Goal: Task Accomplishment & Management: Use online tool/utility

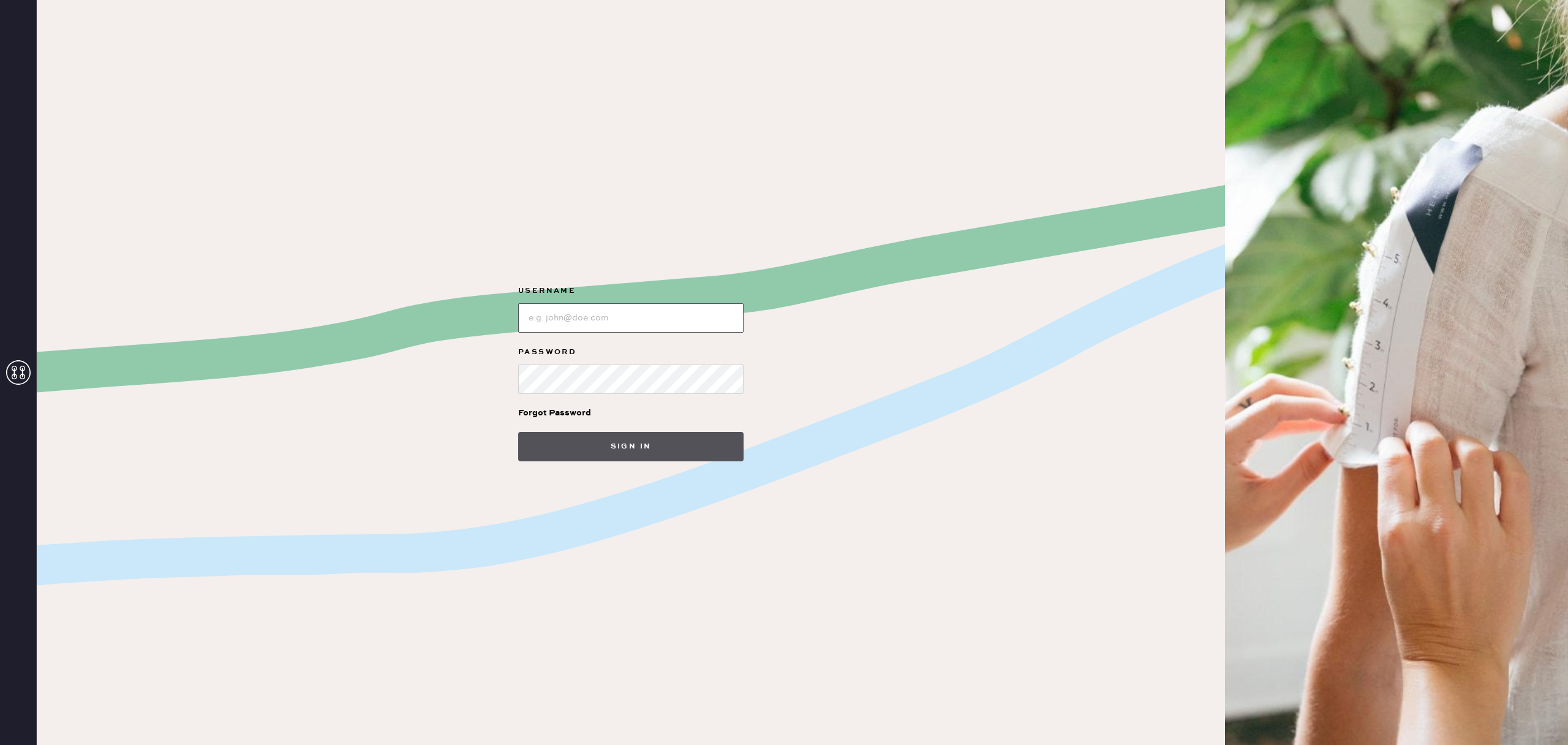
type input "reformationsouthcoastplaza"
click at [636, 439] on button "Sign in" at bounding box center [630, 447] width 225 height 30
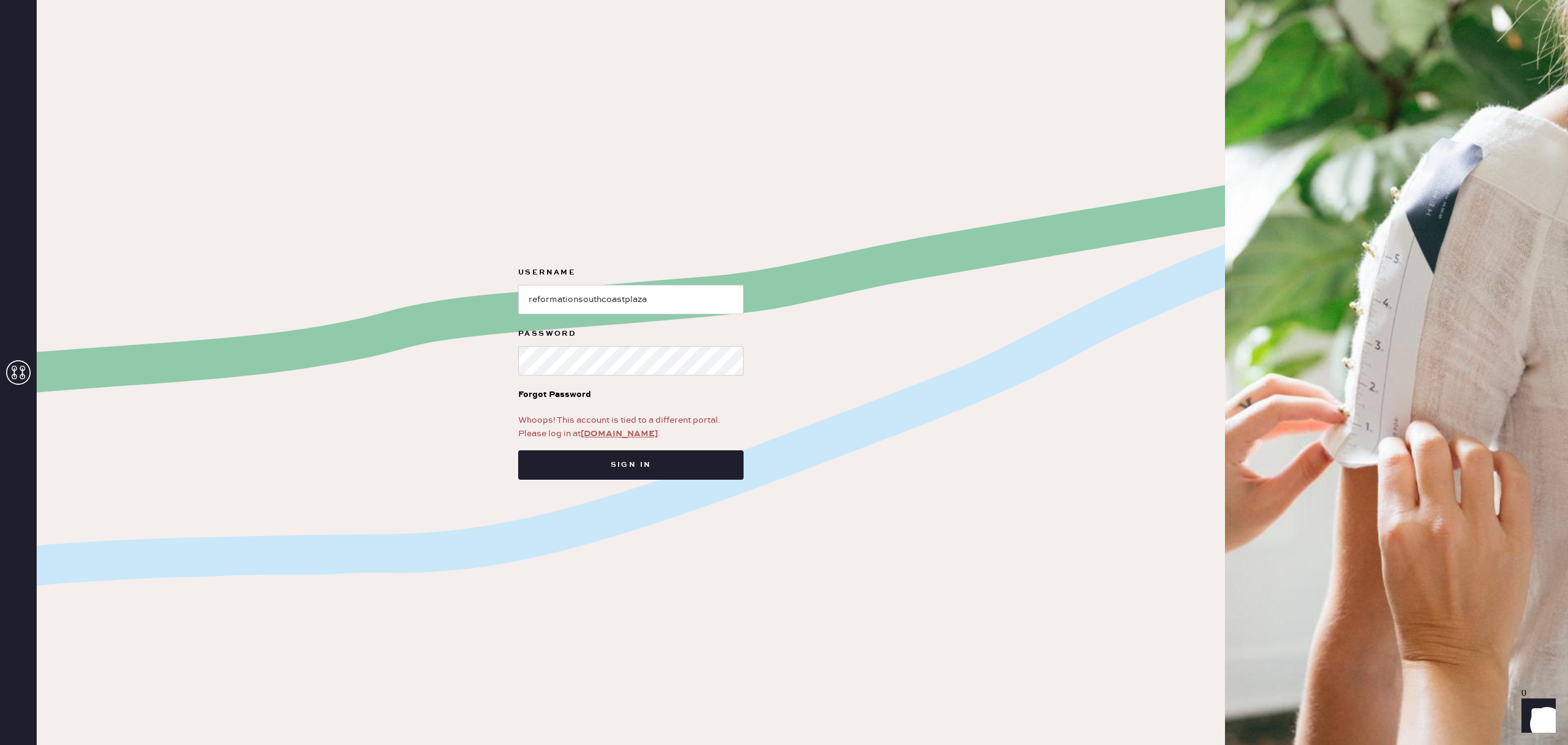
click at [621, 438] on link "app.hemster.co" at bounding box center [619, 434] width 78 height 11
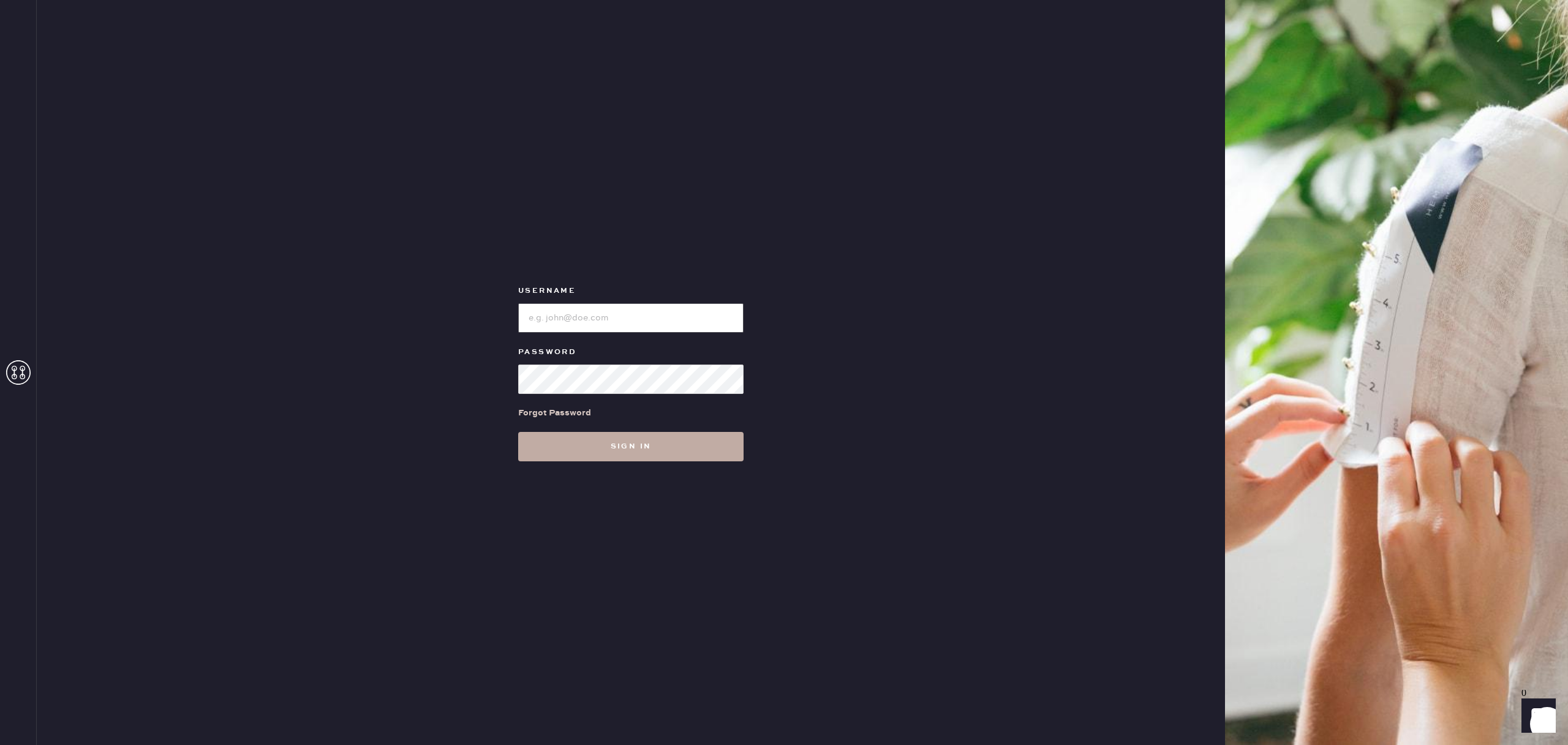
type input "reformationsouthcoastplaza"
click at [667, 447] on button "Sign in" at bounding box center [630, 447] width 225 height 30
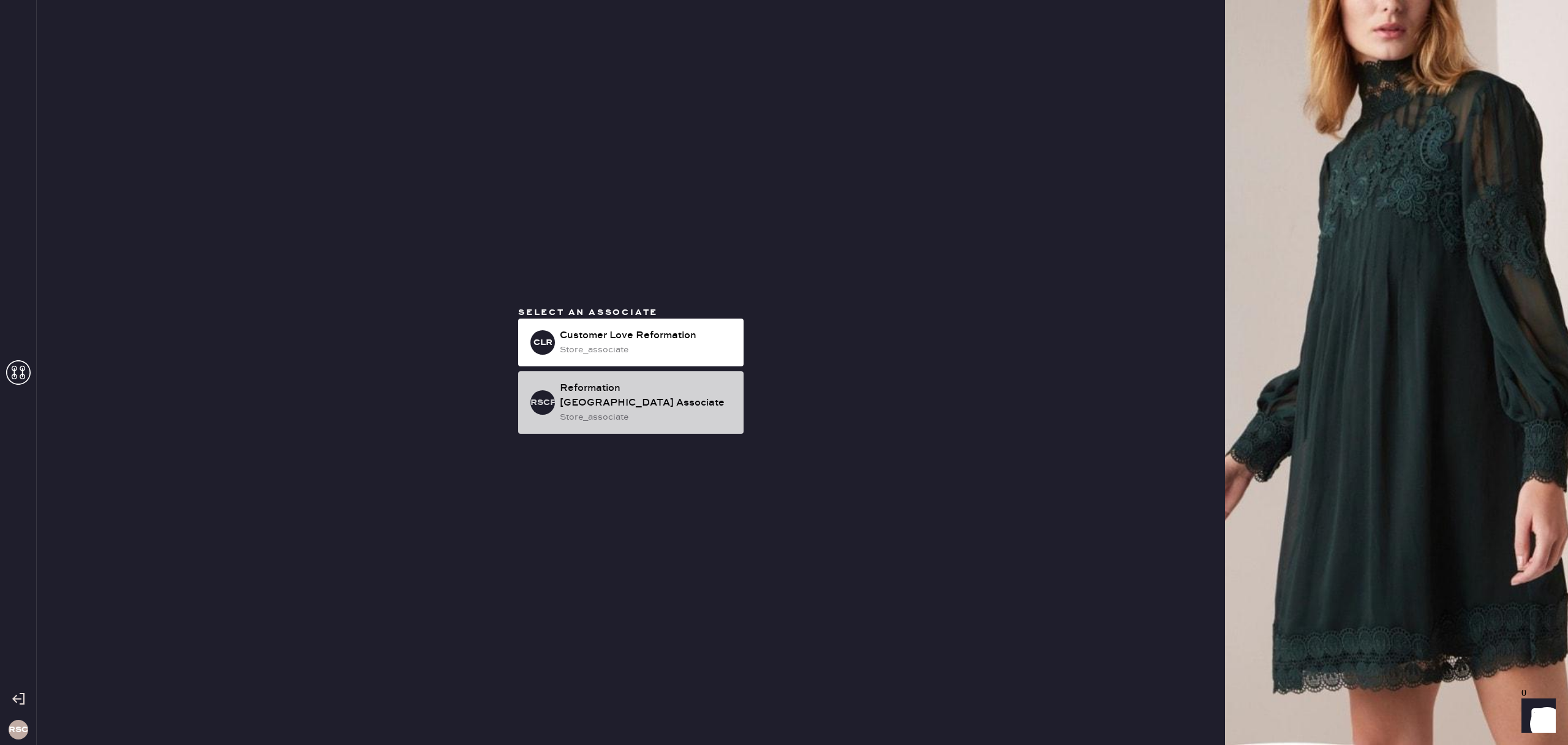
click at [610, 392] on div "Reformation [GEOGRAPHIC_DATA] Associate" at bounding box center [646, 396] width 174 height 30
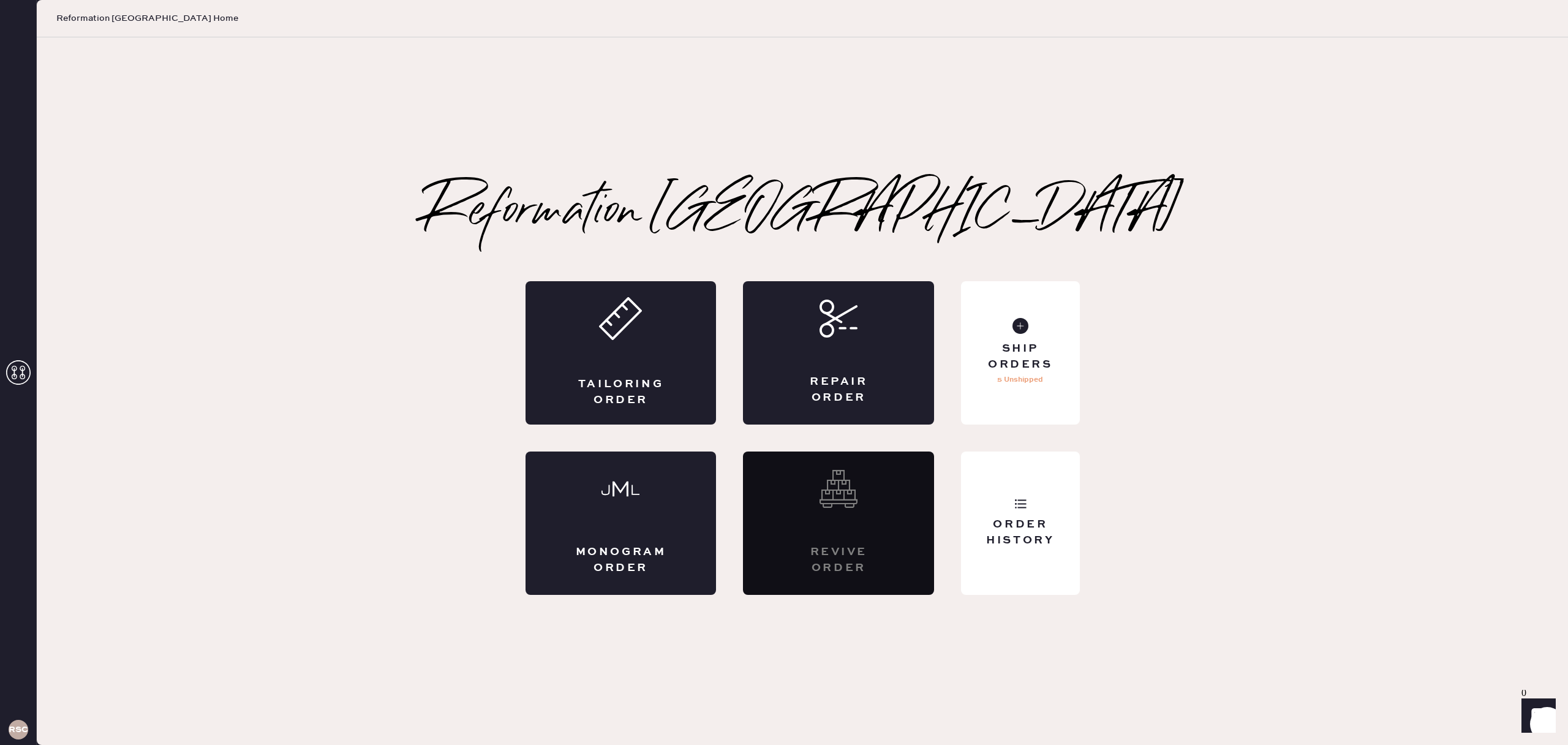
click at [1028, 382] on p "5 Unshipped" at bounding box center [1020, 379] width 46 height 15
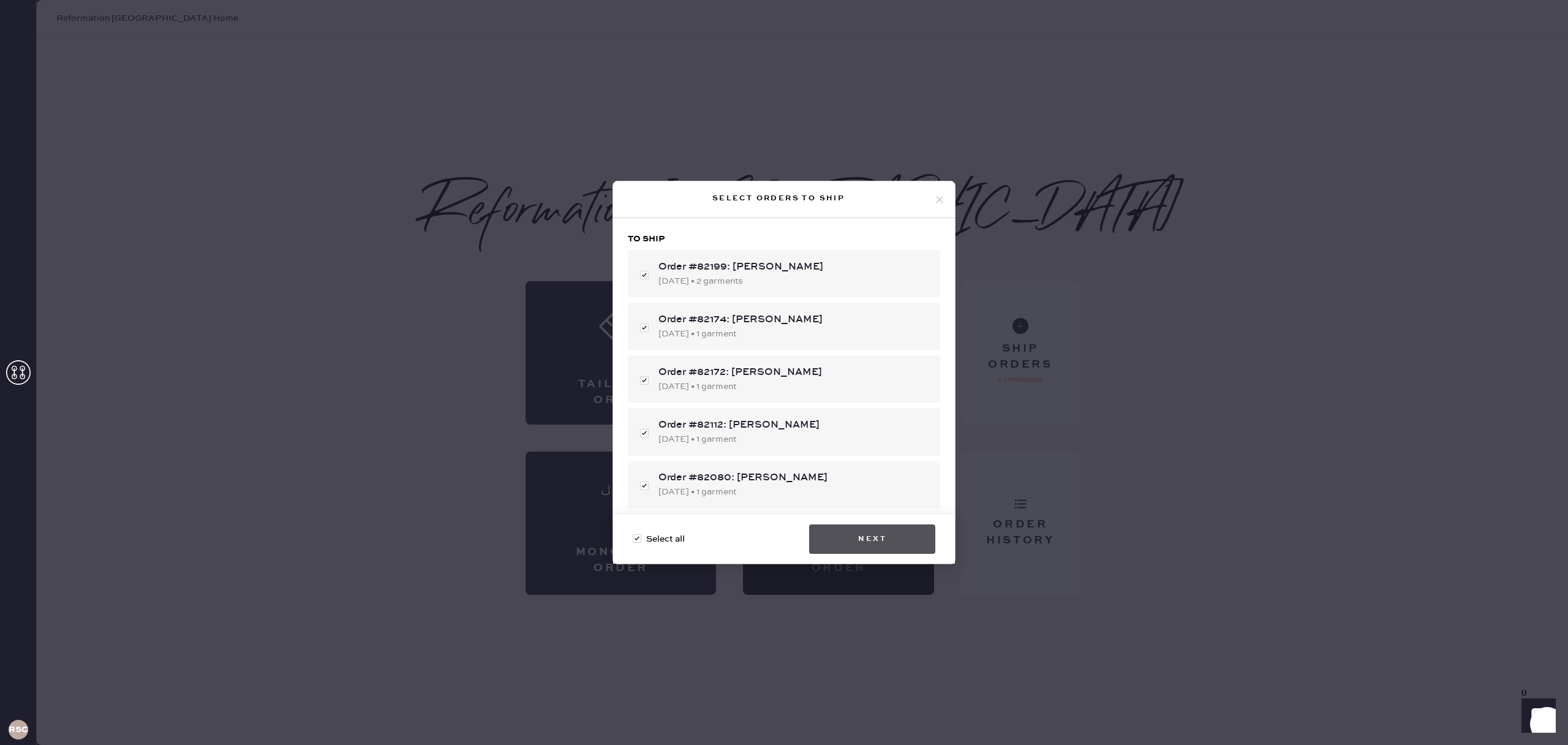
click at [913, 548] on button "Next" at bounding box center [871, 539] width 126 height 30
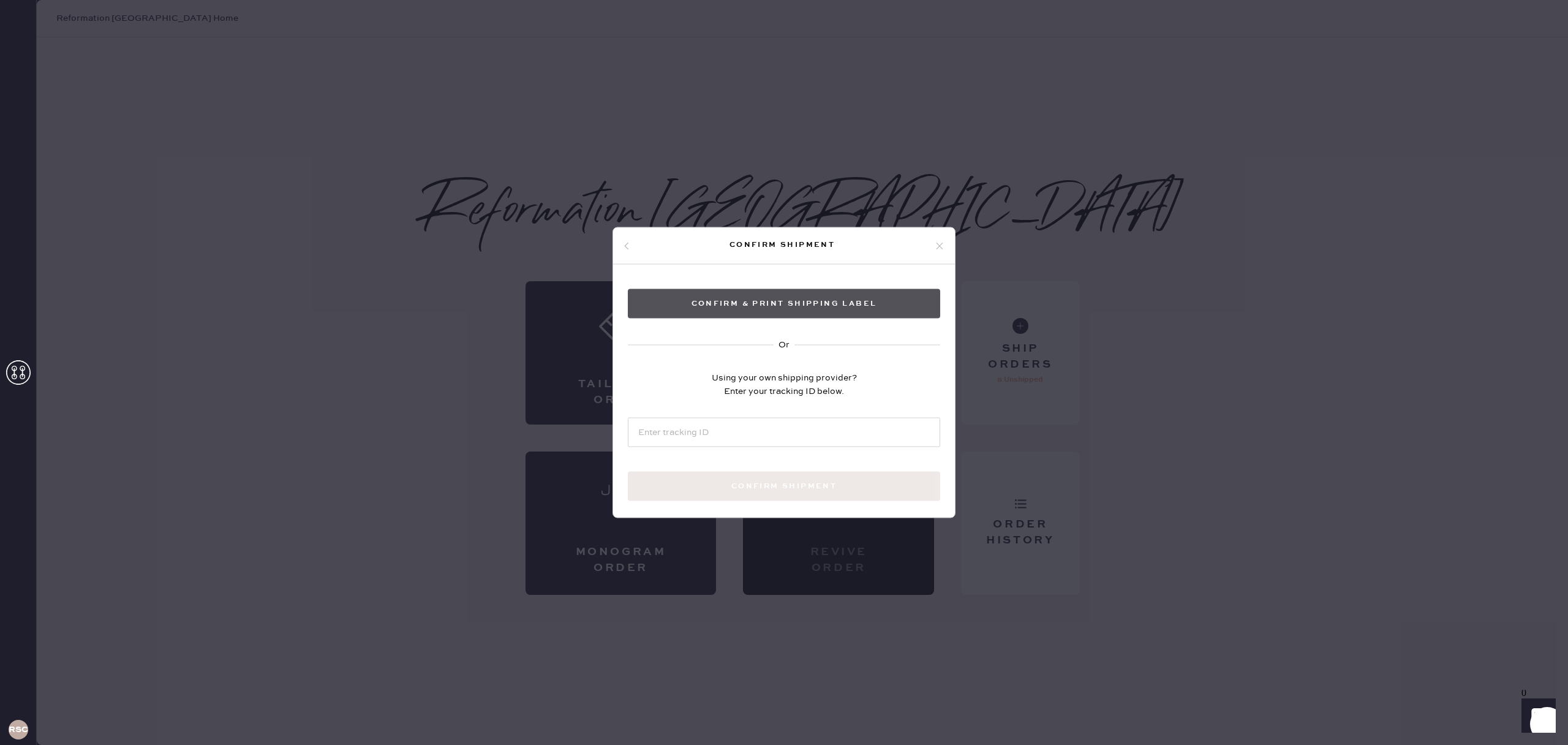
click at [790, 288] on div "Confirm & Print shipping label Or Using your own shipping provider? Enter your …" at bounding box center [784, 410] width 341 height 290
click at [796, 297] on button "Confirm & Print shipping label" at bounding box center [784, 304] width 312 height 30
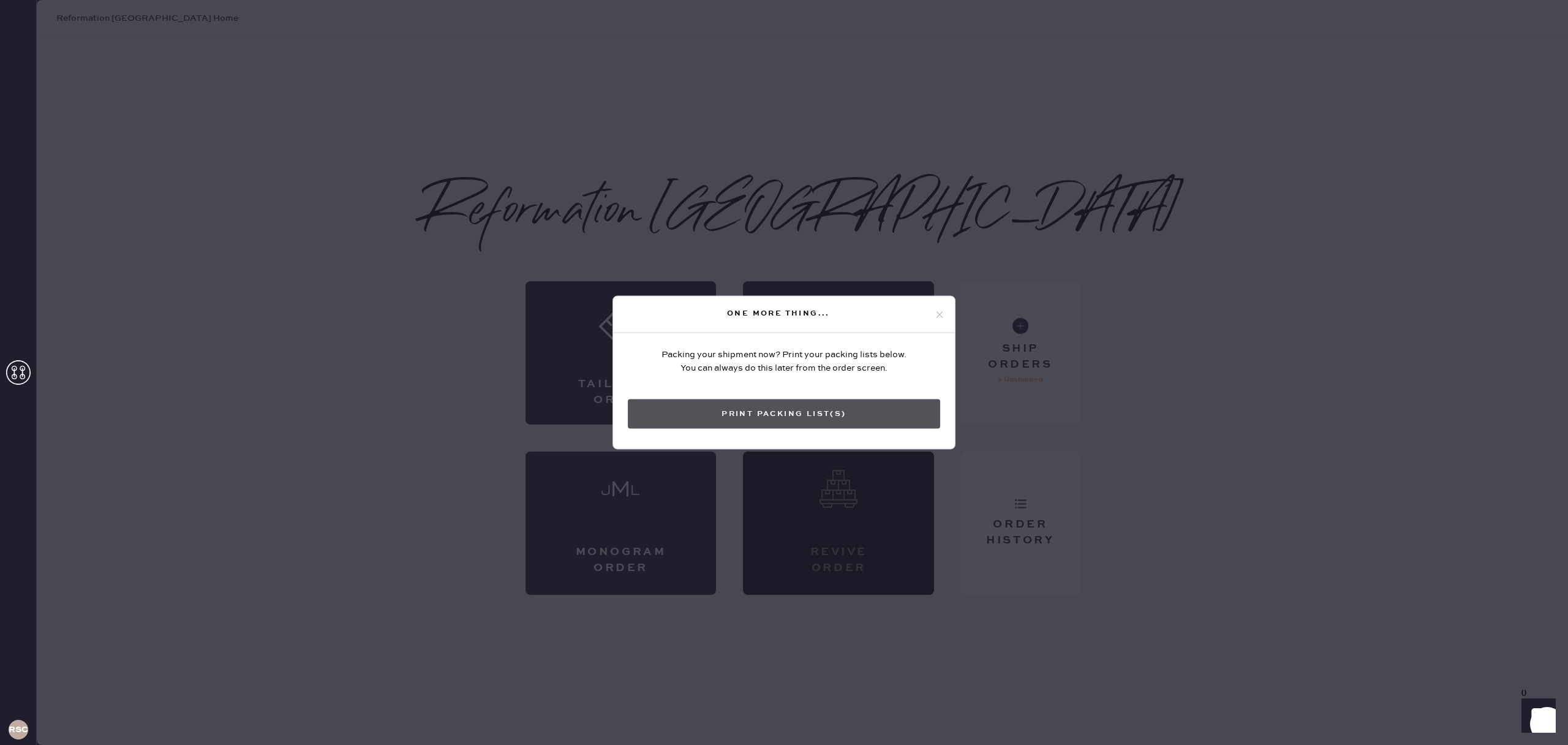
click at [816, 415] on button "Print Packing List(s)" at bounding box center [784, 415] width 312 height 30
